Goal: Information Seeking & Learning: Compare options

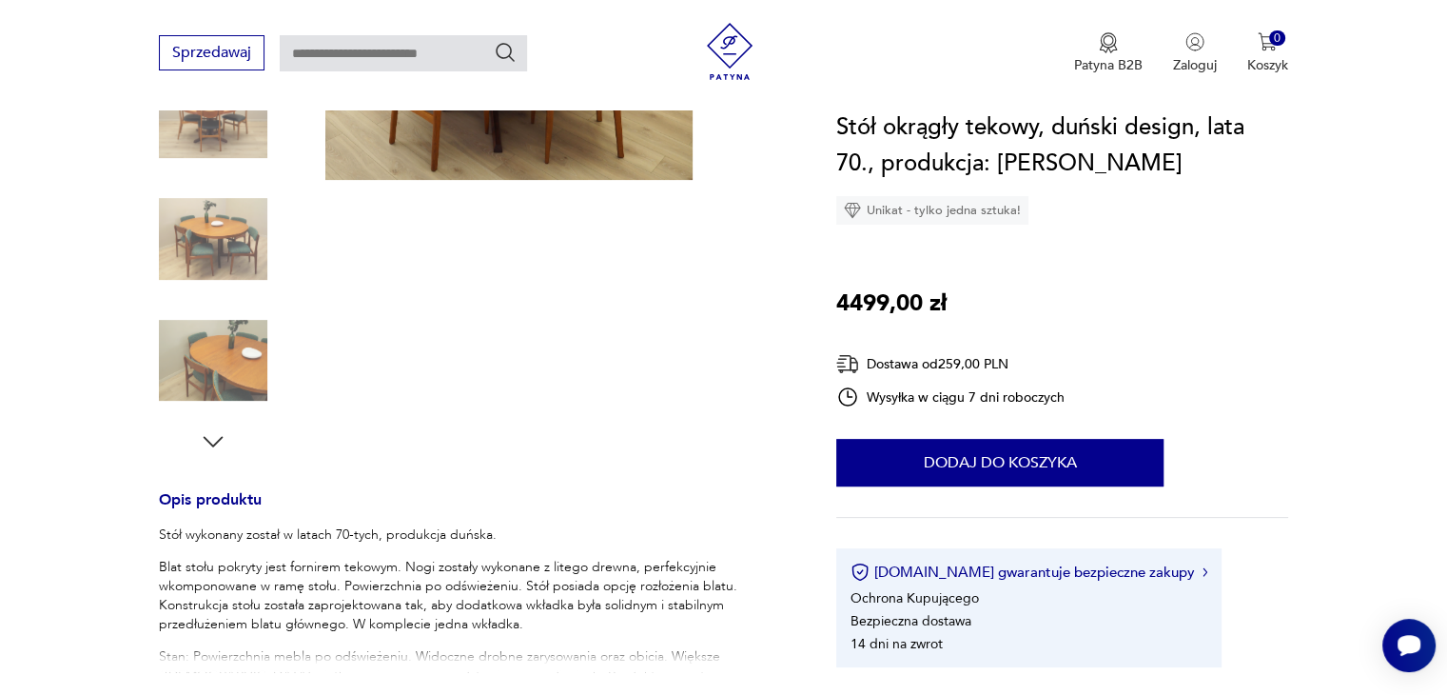
scroll to position [411, 0]
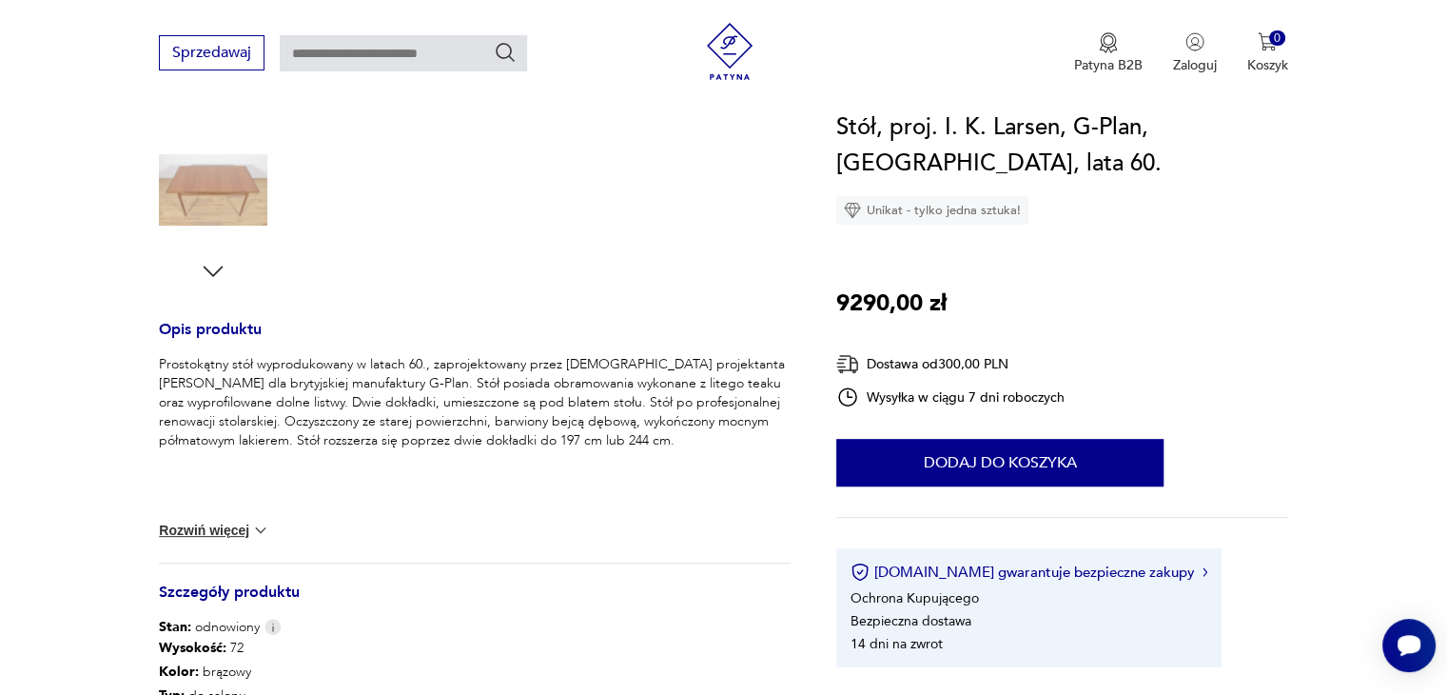
scroll to position [582, 0]
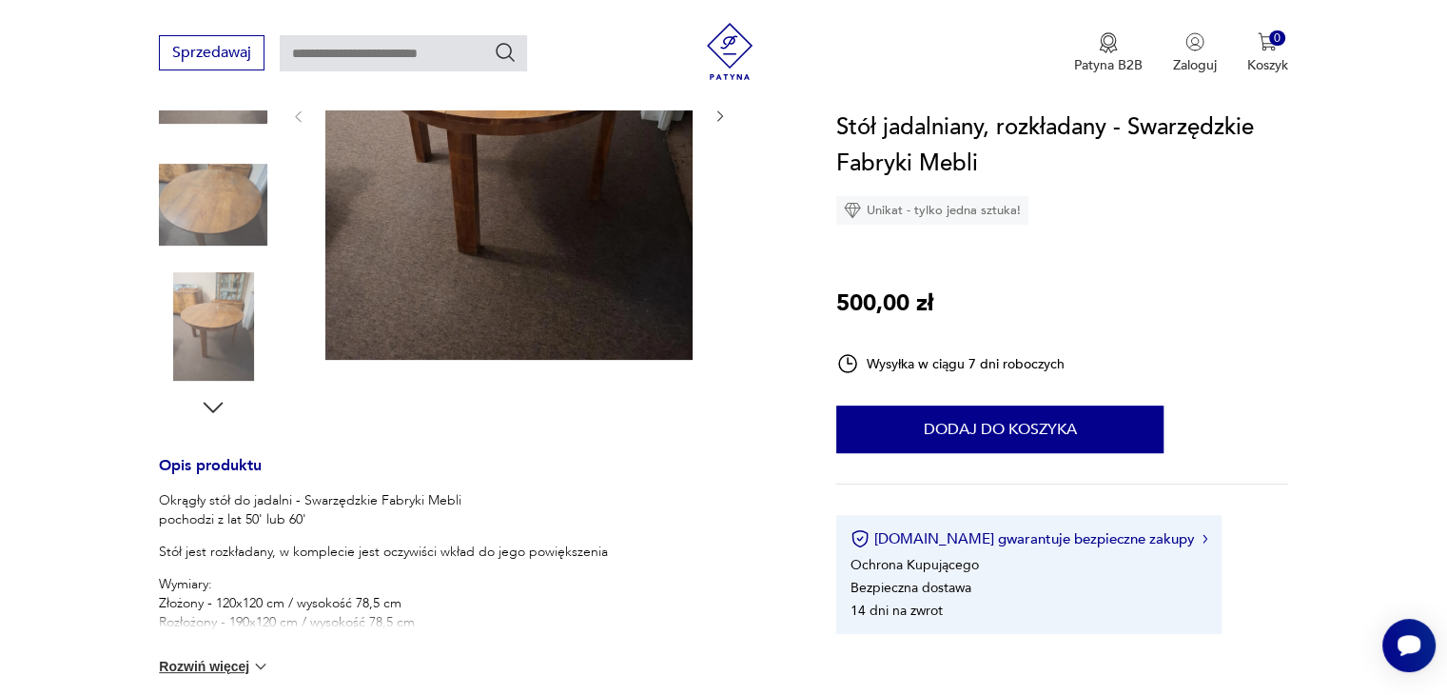
scroll to position [445, 0]
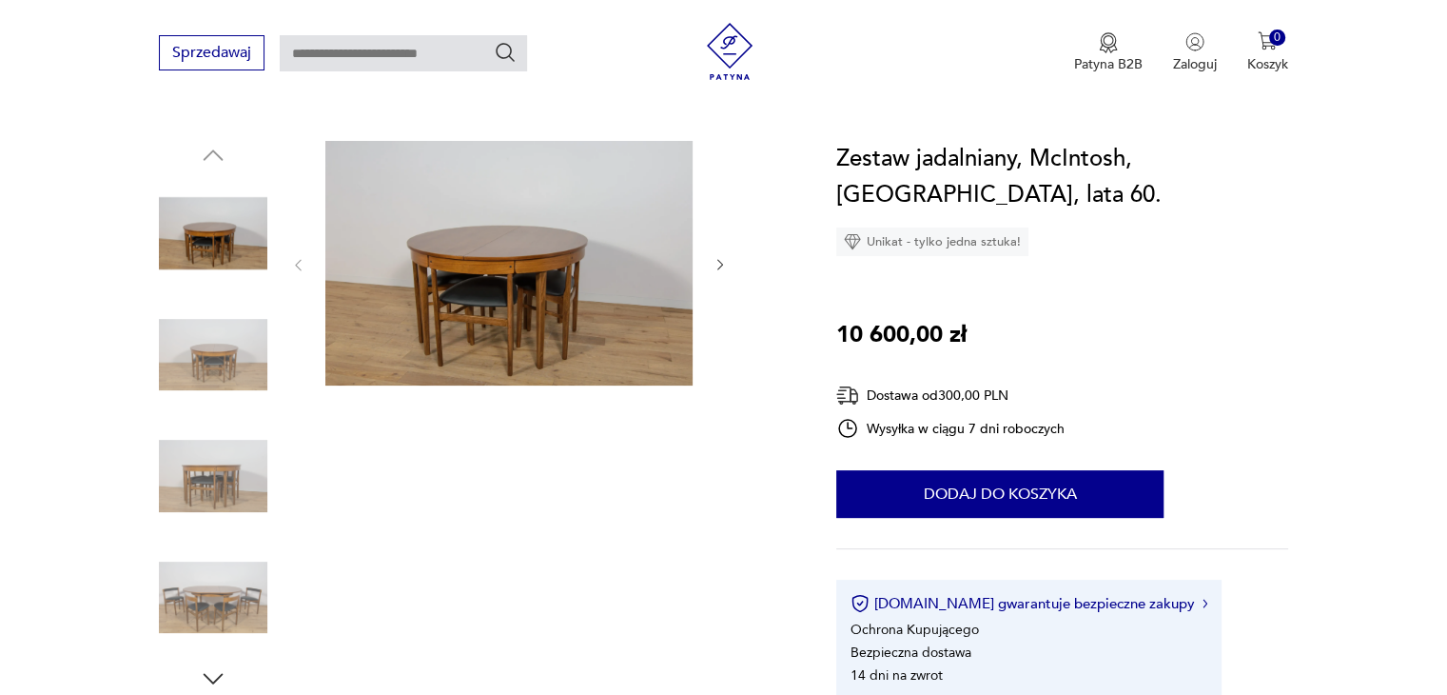
click at [239, 329] on img at bounding box center [213, 355] width 108 height 108
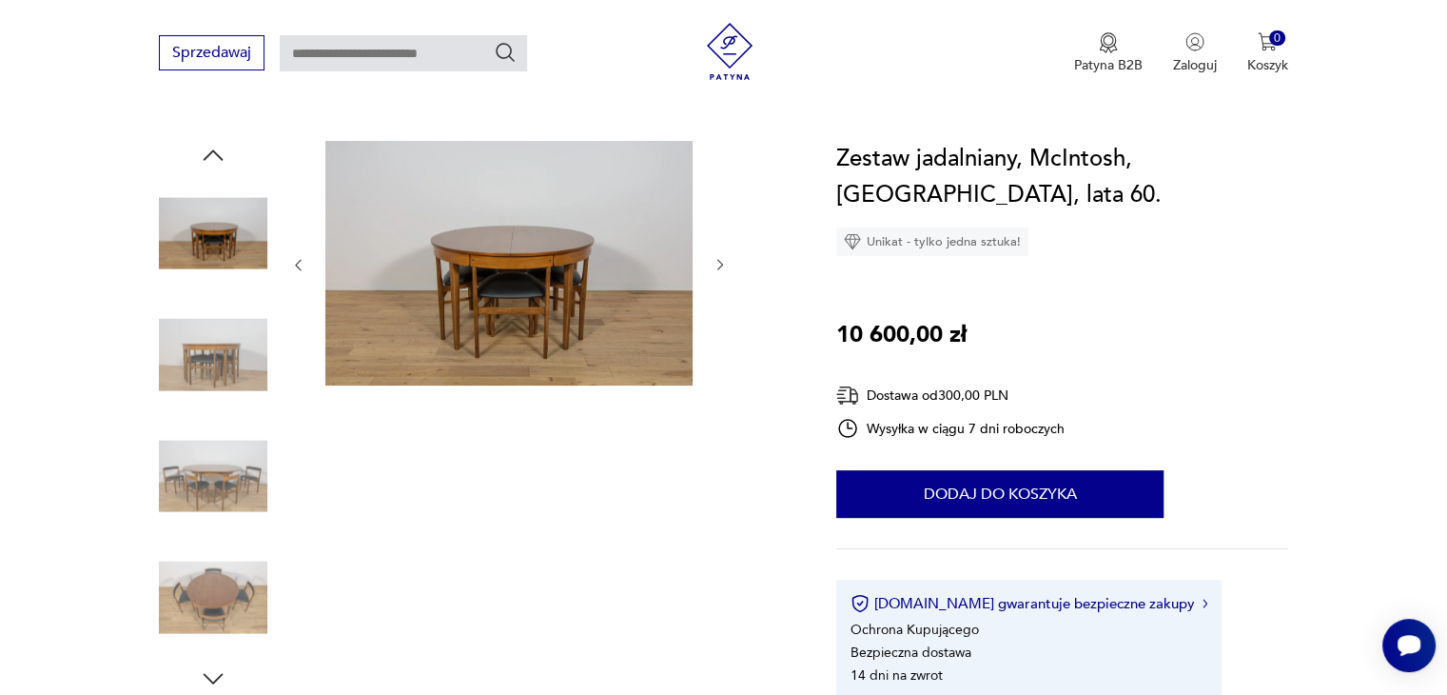
click at [221, 342] on img at bounding box center [213, 355] width 108 height 108
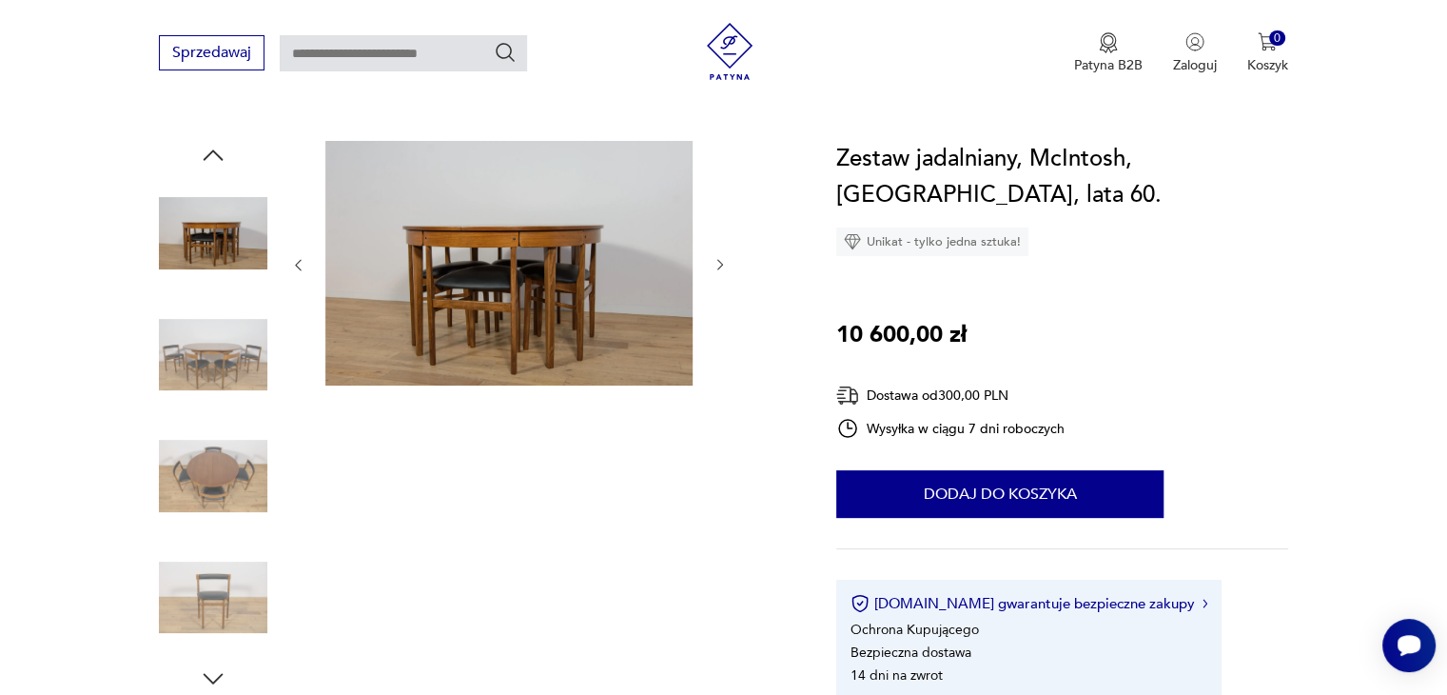
click at [207, 393] on img at bounding box center [213, 355] width 108 height 108
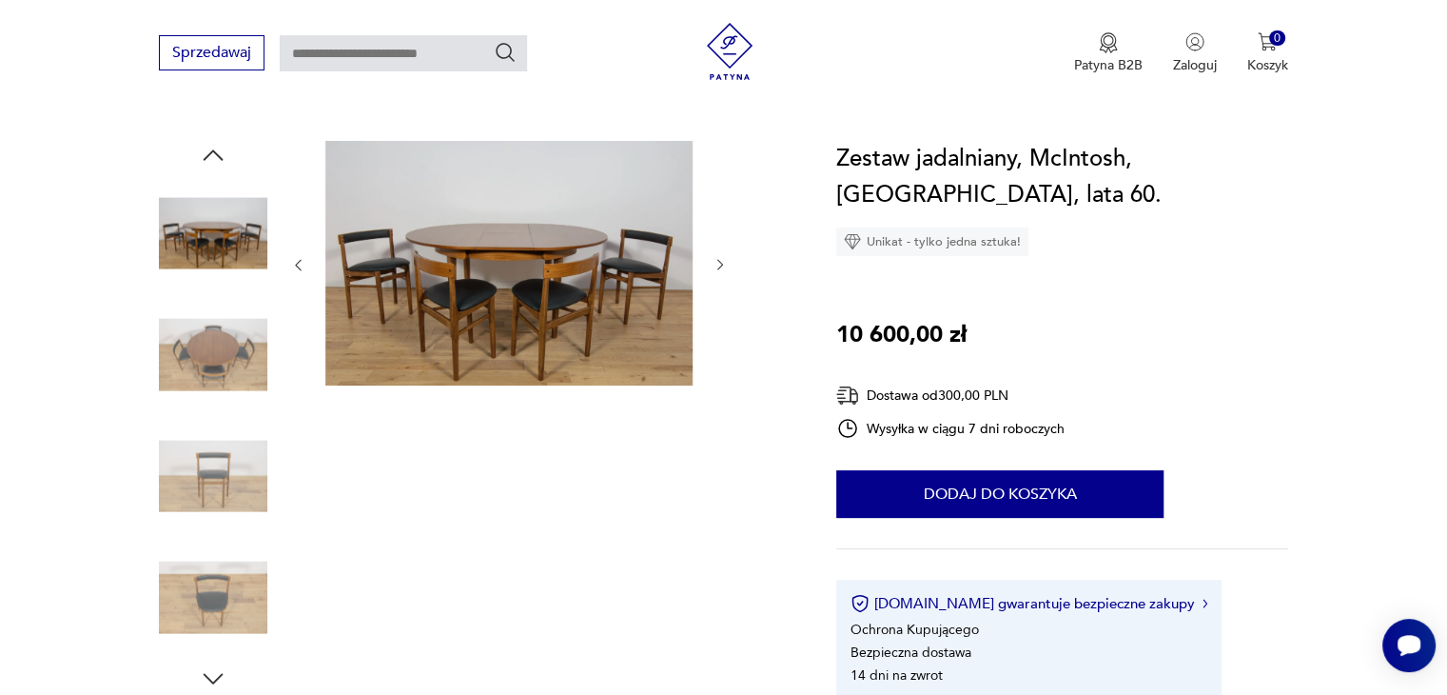
click at [214, 417] on div at bounding box center [213, 417] width 108 height 476
click at [217, 446] on img at bounding box center [213, 475] width 108 height 108
